Goal: Navigation & Orientation: Find specific page/section

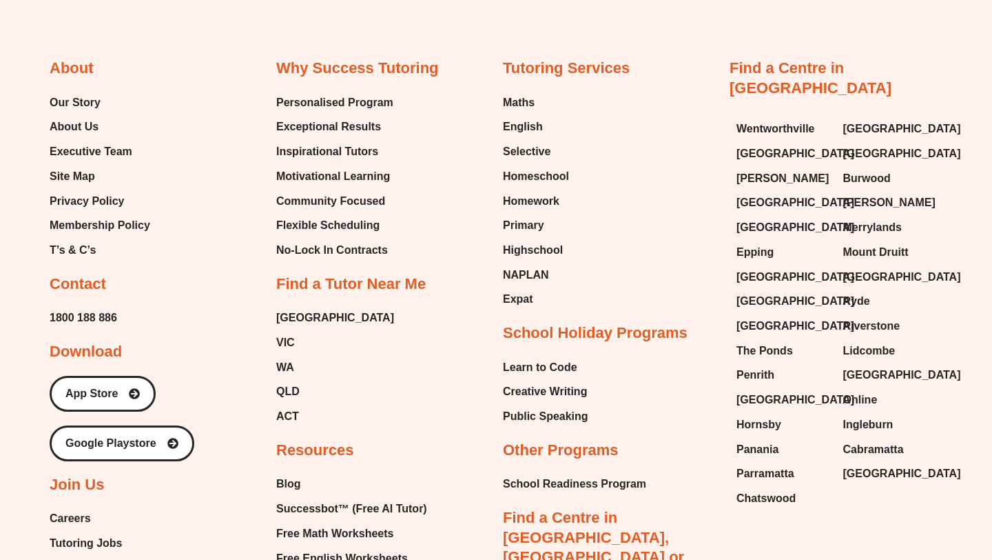
scroll to position [3151, 0]
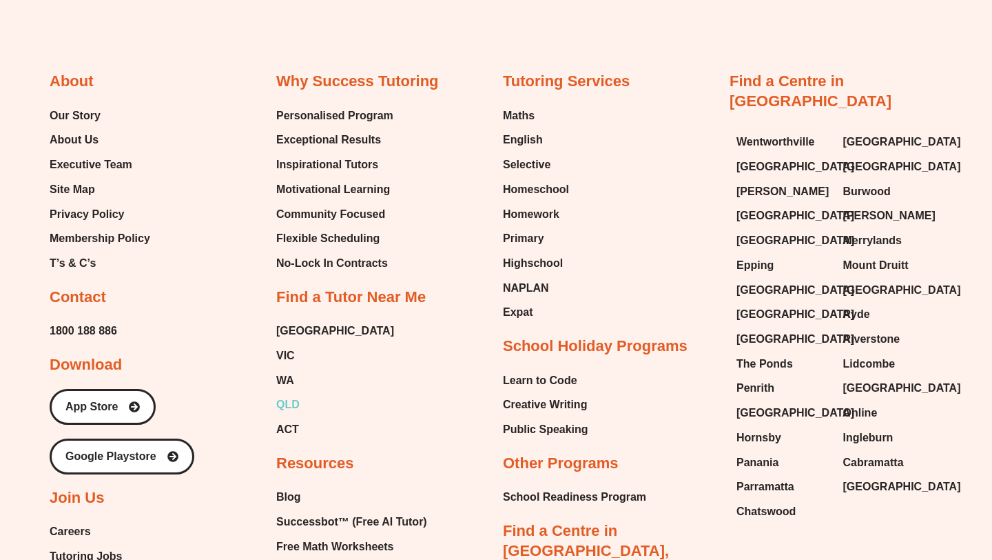
click at [289, 400] on span "QLD" at bounding box center [287, 404] width 23 height 21
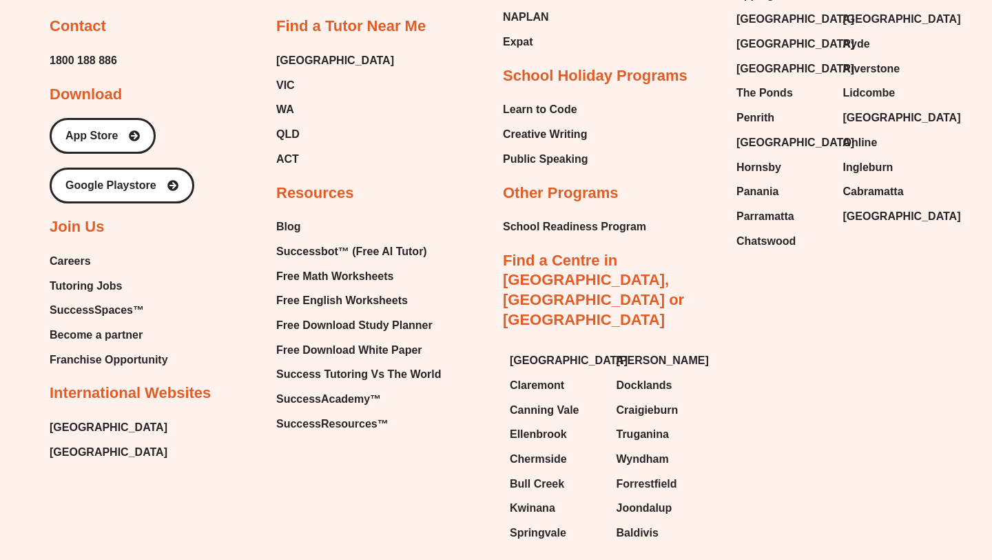
scroll to position [3236, 0]
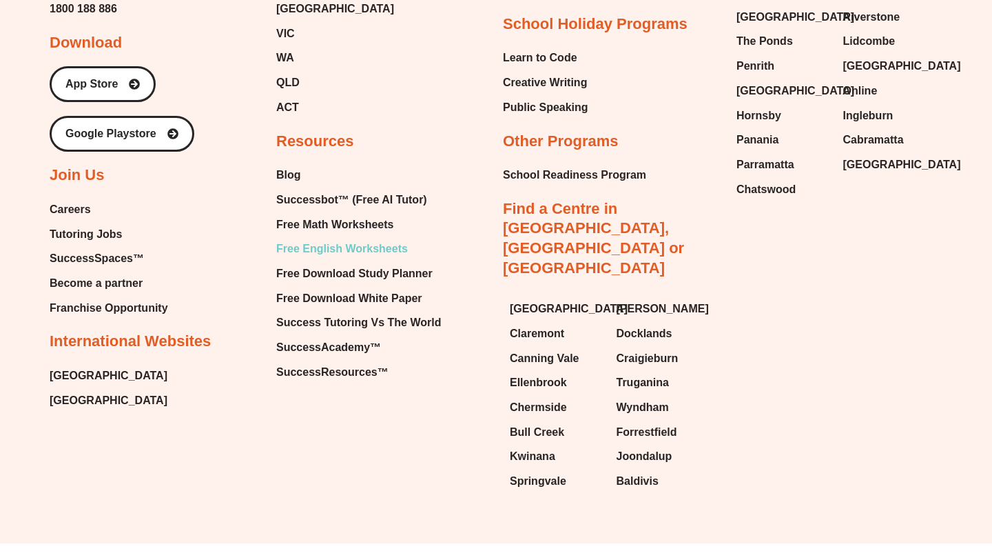
click at [332, 238] on span "Free English Worksheets" at bounding box center [342, 248] width 132 height 21
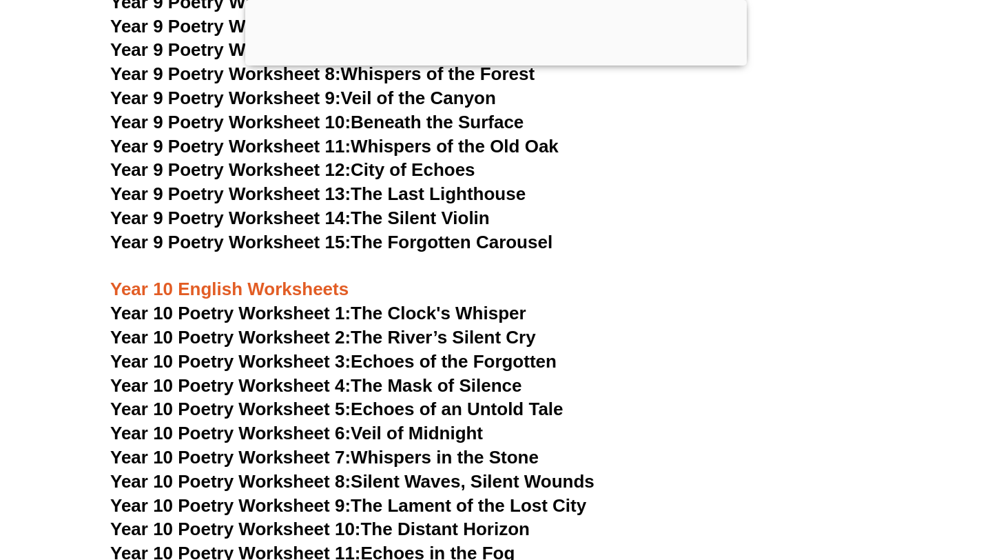
scroll to position [9823, 0]
